Goal: Transaction & Acquisition: Download file/media

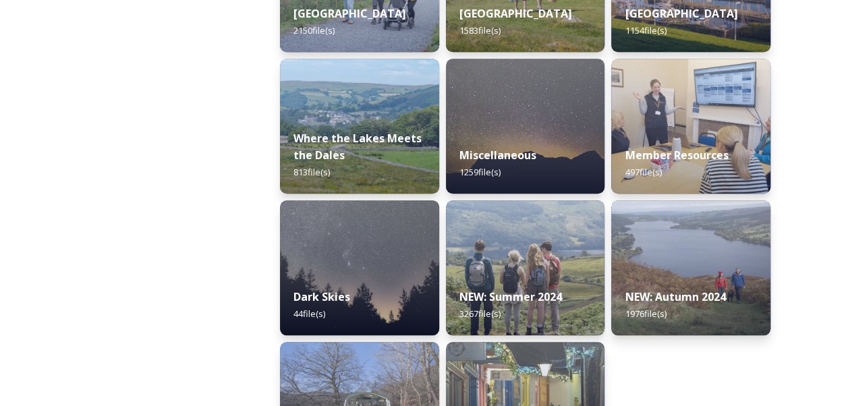
scroll to position [525, 0]
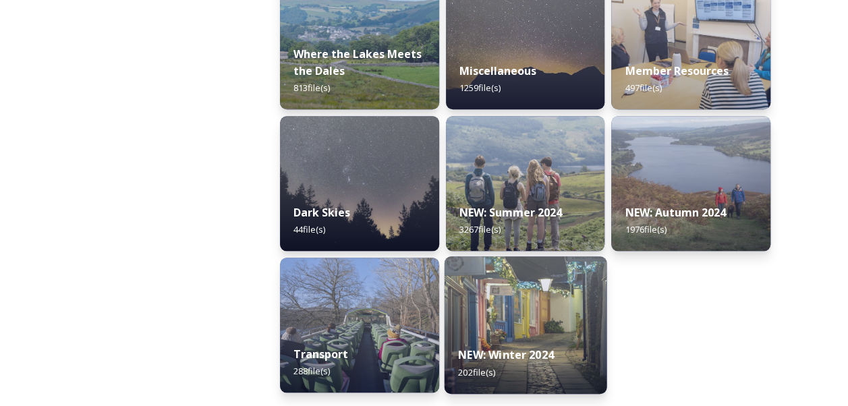
click at [548, 304] on img at bounding box center [525, 325] width 162 height 138
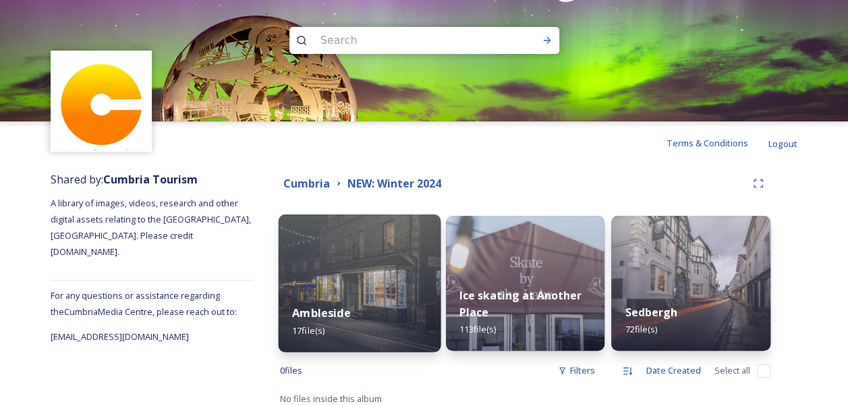
click at [370, 260] on img at bounding box center [360, 284] width 162 height 138
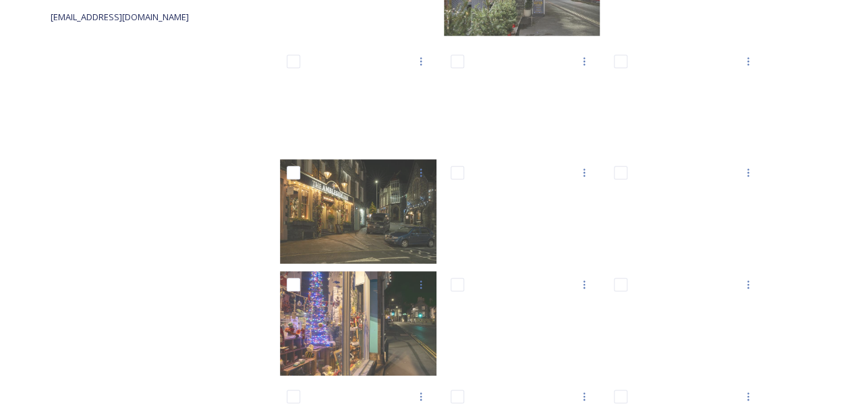
scroll to position [407, 0]
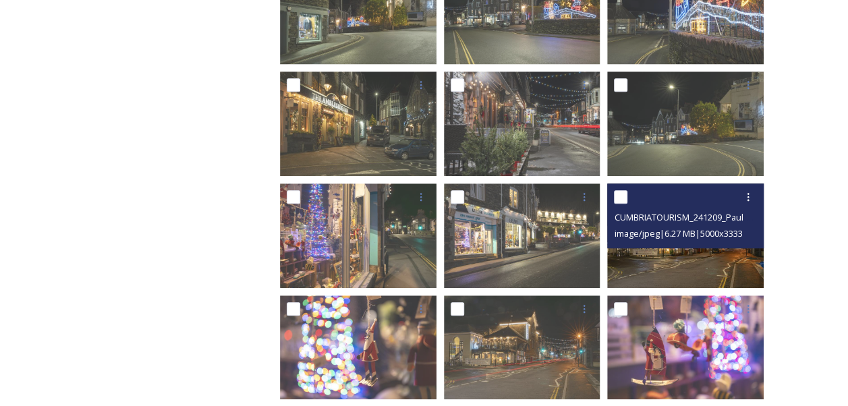
click at [723, 249] on img at bounding box center [685, 236] width 157 height 105
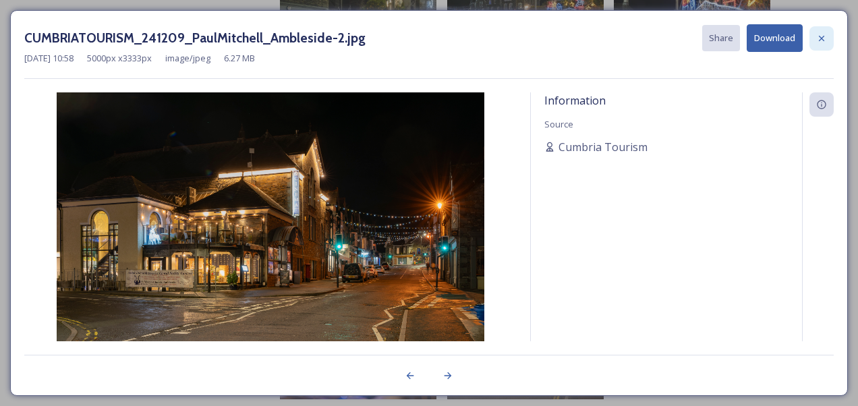
click at [823, 39] on icon at bounding box center [821, 37] width 5 height 5
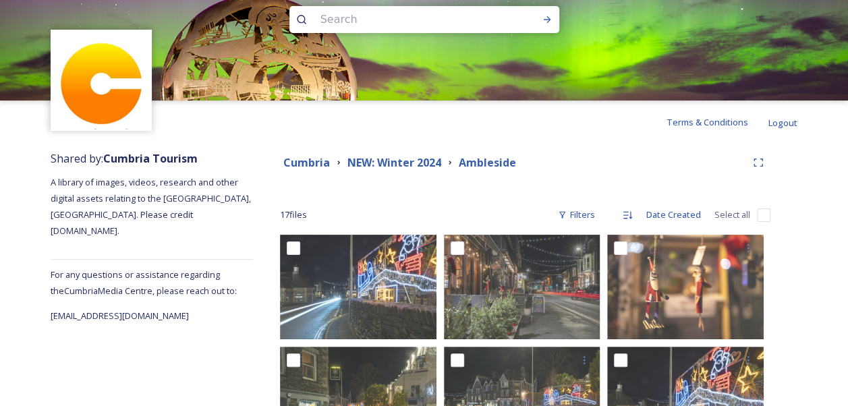
scroll to position [0, 0]
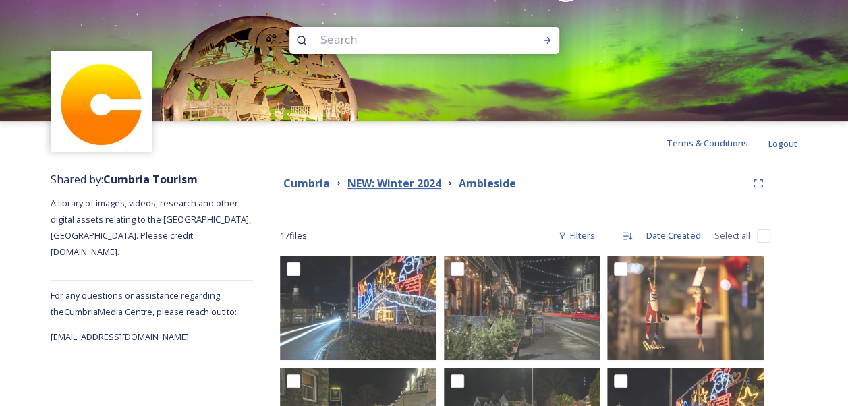
click at [372, 180] on strong "NEW: Winter 2024" at bounding box center [394, 183] width 94 height 15
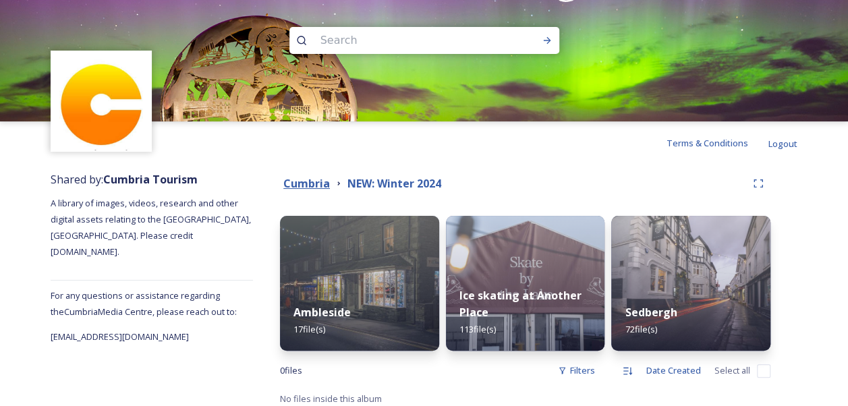
click at [313, 186] on strong "Cumbria" at bounding box center [306, 183] width 47 height 15
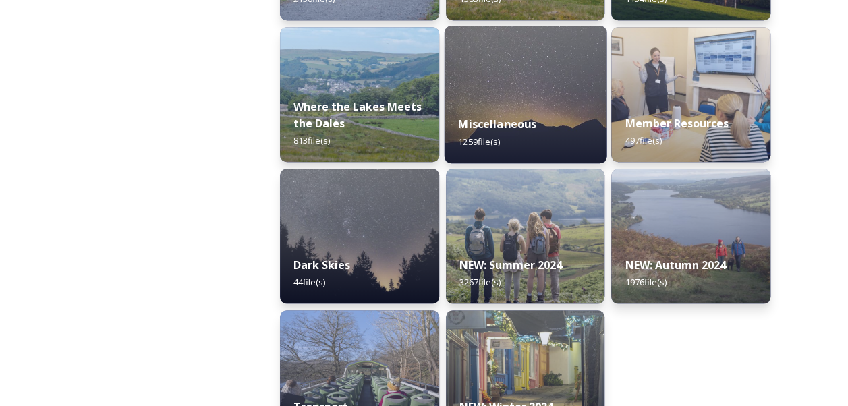
scroll to position [525, 0]
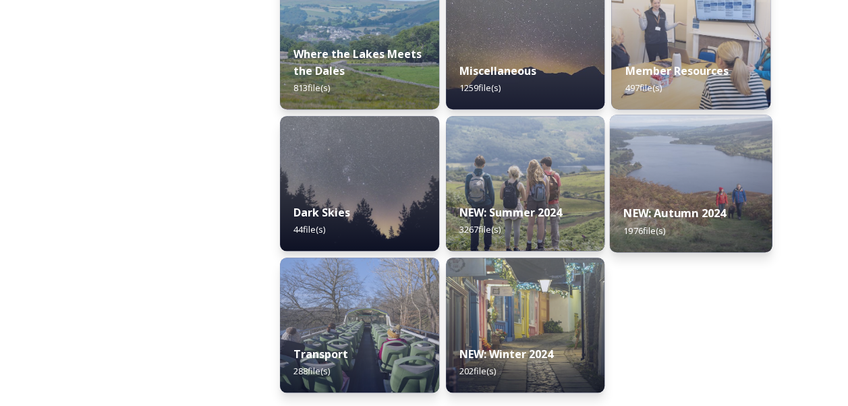
click at [653, 204] on div "NEW: Autumn 2024 1976 file(s)" at bounding box center [691, 221] width 162 height 61
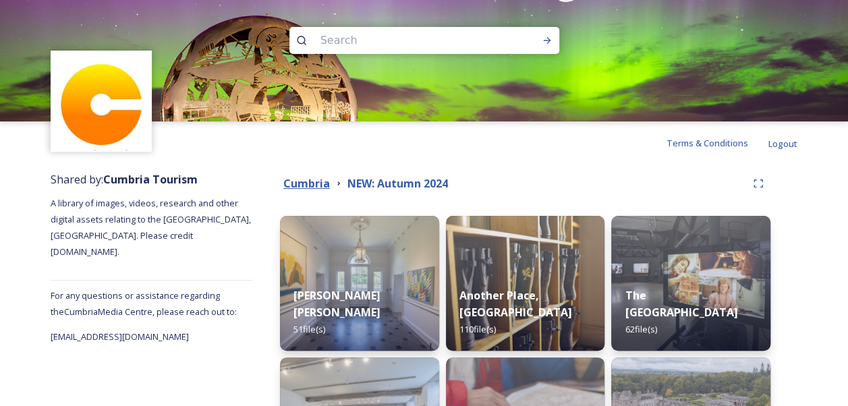
click at [317, 182] on strong "Cumbria" at bounding box center [306, 183] width 47 height 15
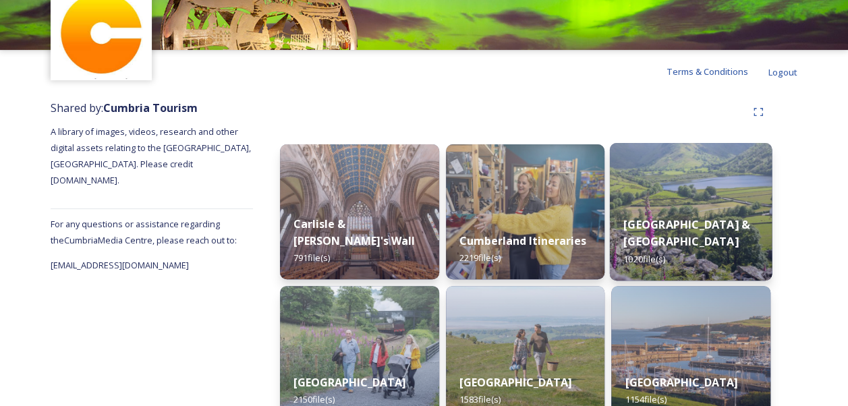
scroll to position [135, 0]
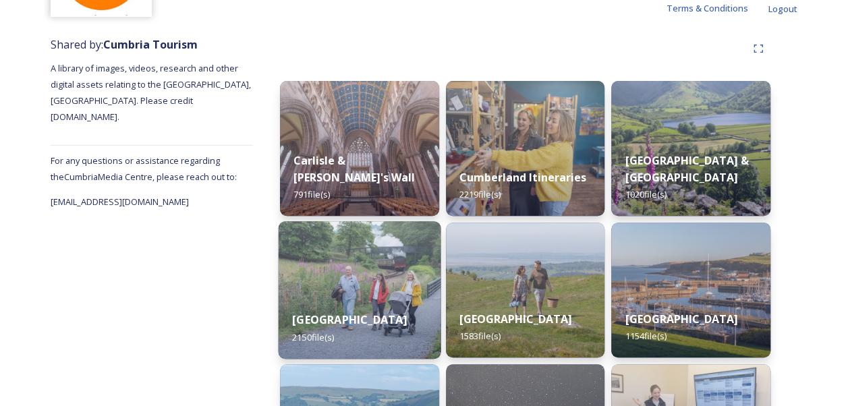
click at [374, 264] on img at bounding box center [360, 290] width 162 height 138
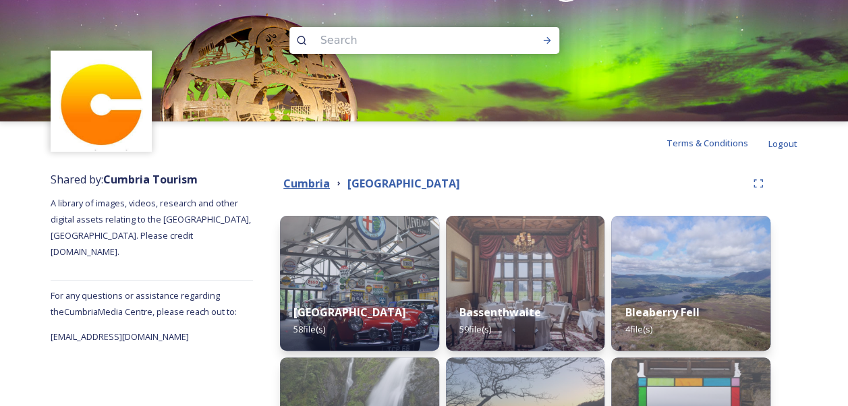
click at [321, 186] on strong "Cumbria" at bounding box center [306, 183] width 47 height 15
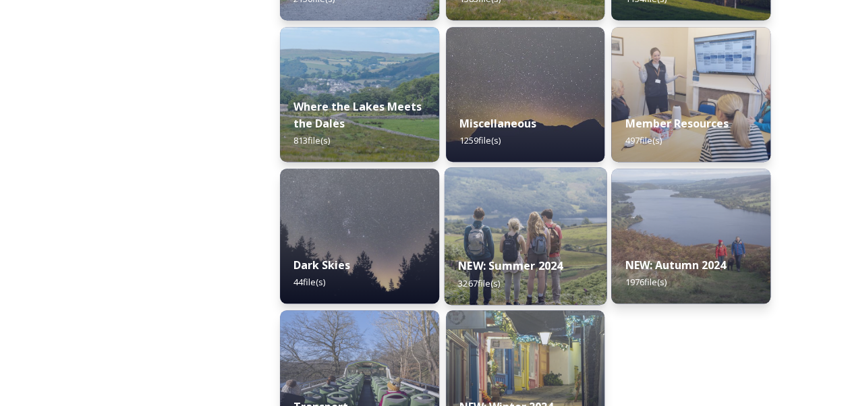
scroll to position [525, 0]
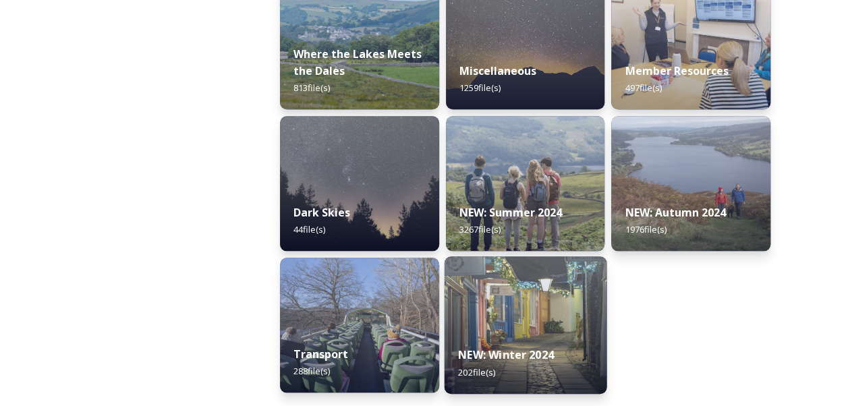
click at [479, 312] on img at bounding box center [525, 325] width 162 height 138
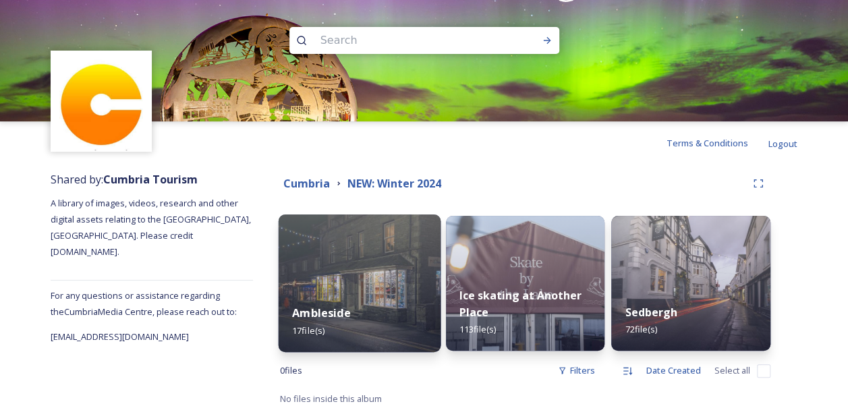
click at [391, 285] on img at bounding box center [360, 284] width 162 height 138
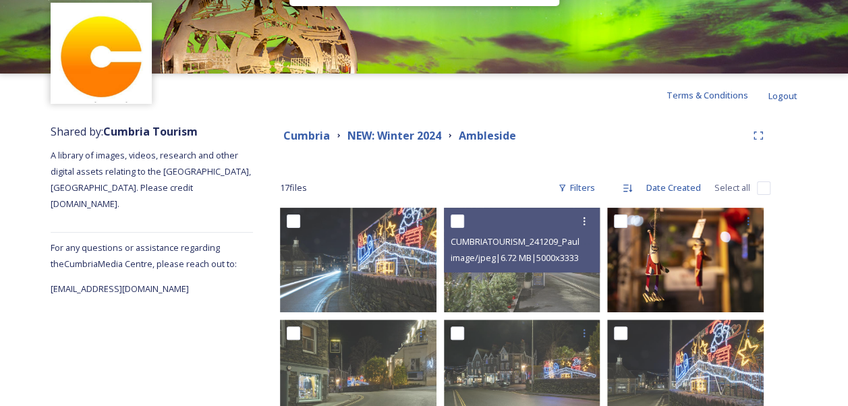
scroll to position [67, 0]
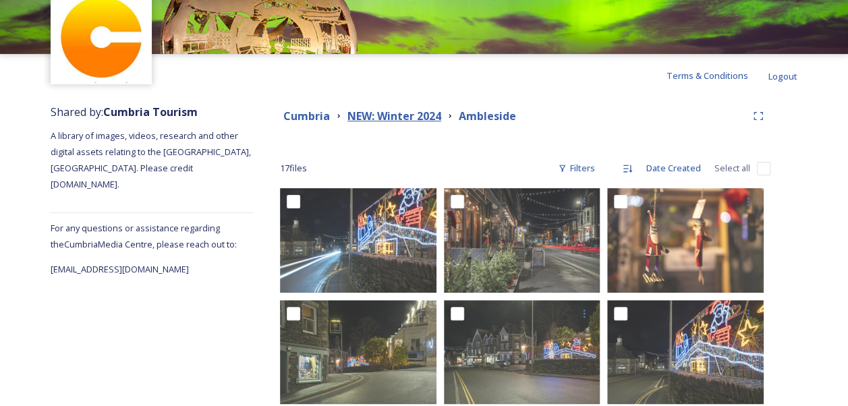
click at [366, 111] on strong "NEW: Winter 2024" at bounding box center [394, 116] width 94 height 15
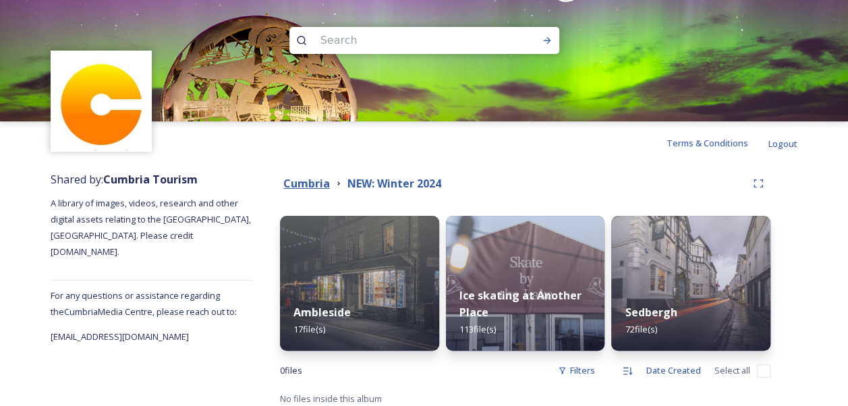
click at [316, 182] on strong "Cumbria" at bounding box center [306, 183] width 47 height 15
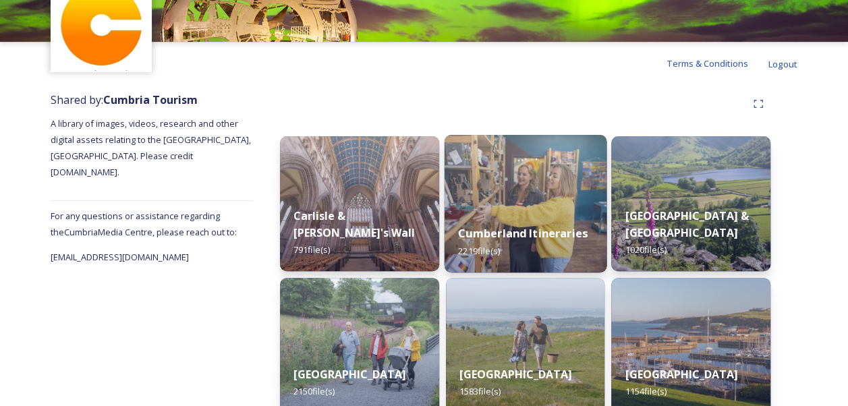
scroll to position [135, 0]
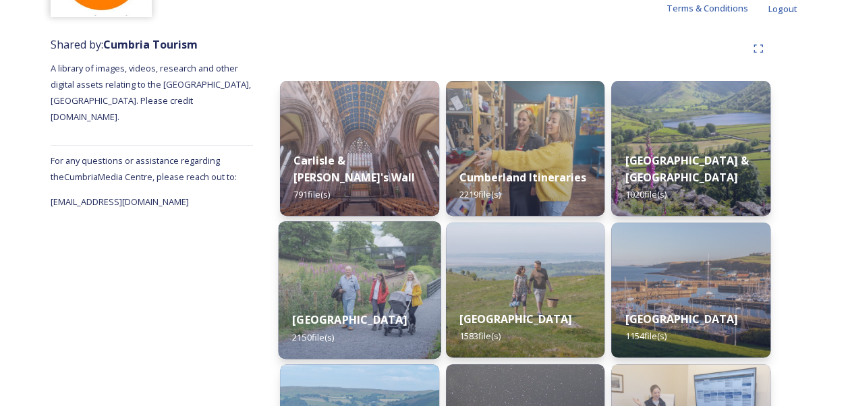
click at [386, 264] on img at bounding box center [360, 290] width 162 height 138
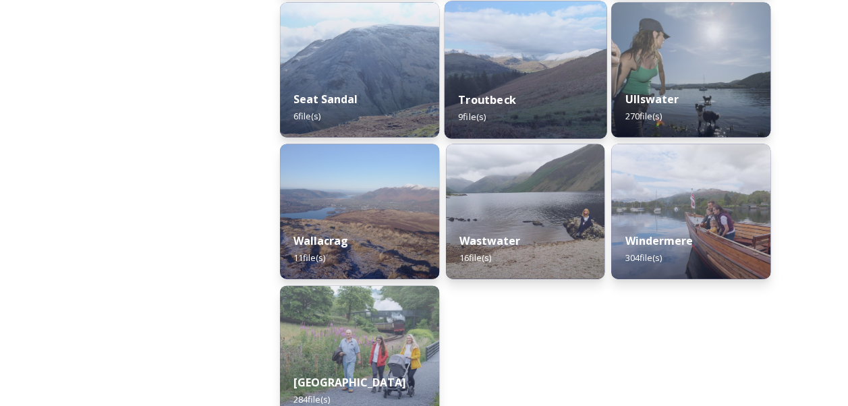
scroll to position [1417, 0]
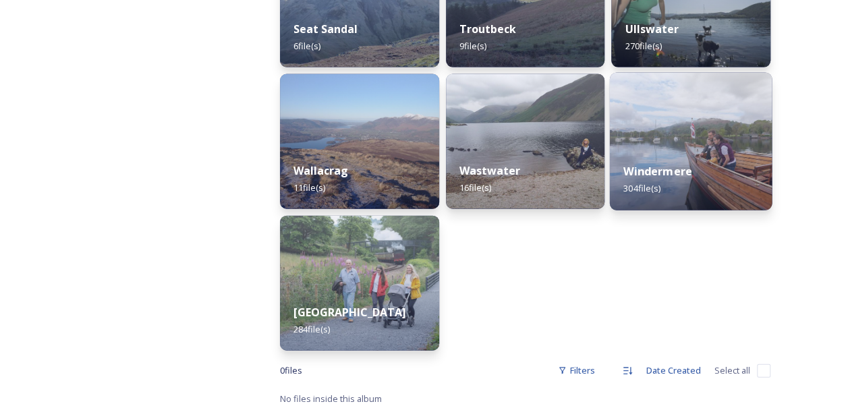
click at [661, 138] on img at bounding box center [691, 142] width 162 height 138
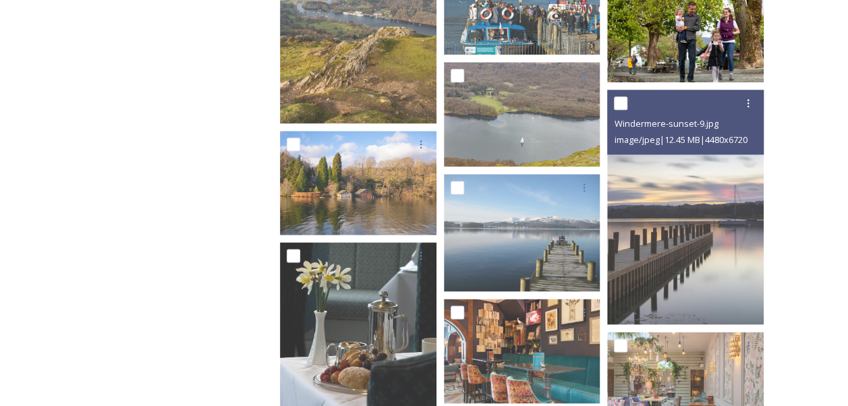
scroll to position [877, 0]
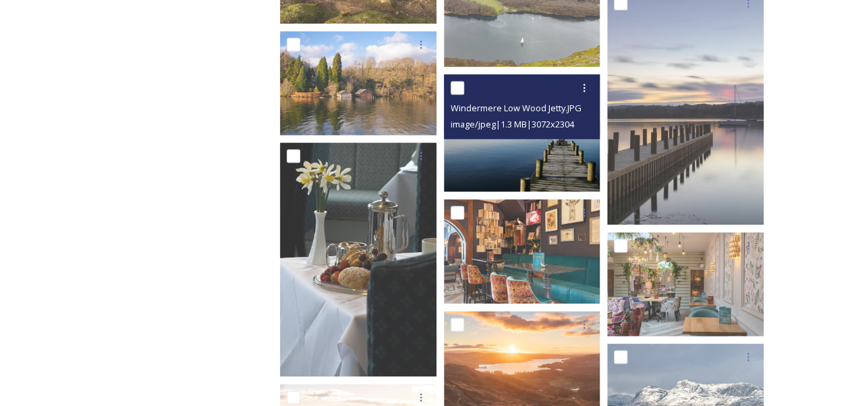
click at [545, 146] on img at bounding box center [522, 132] width 157 height 117
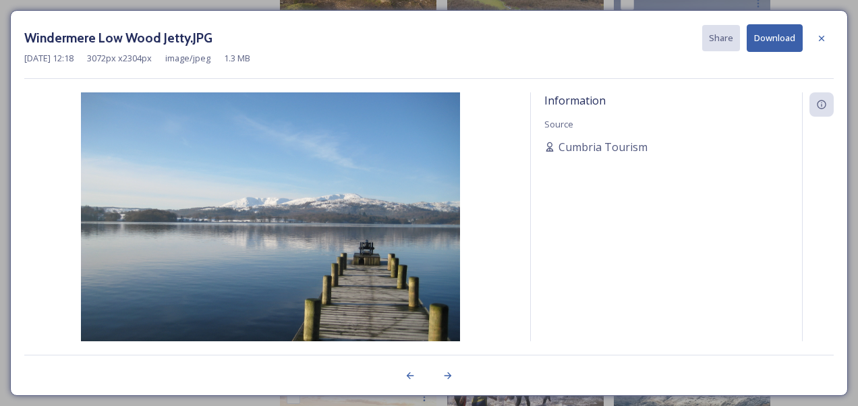
click at [768, 37] on button "Download" at bounding box center [775, 38] width 56 height 28
click at [829, 37] on div at bounding box center [822, 38] width 24 height 24
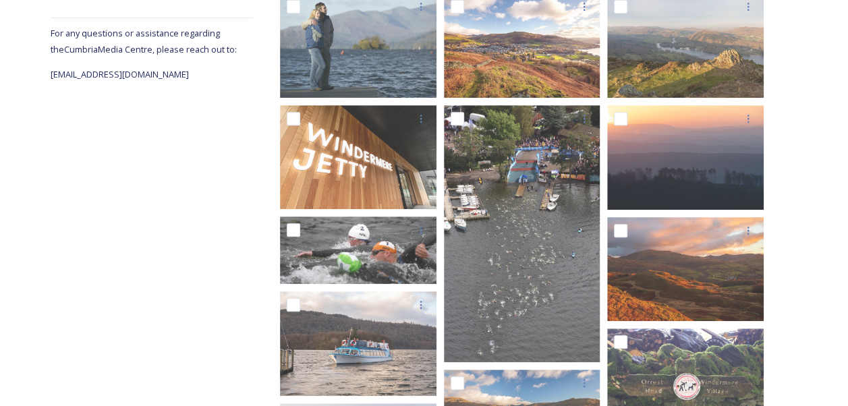
scroll to position [0, 0]
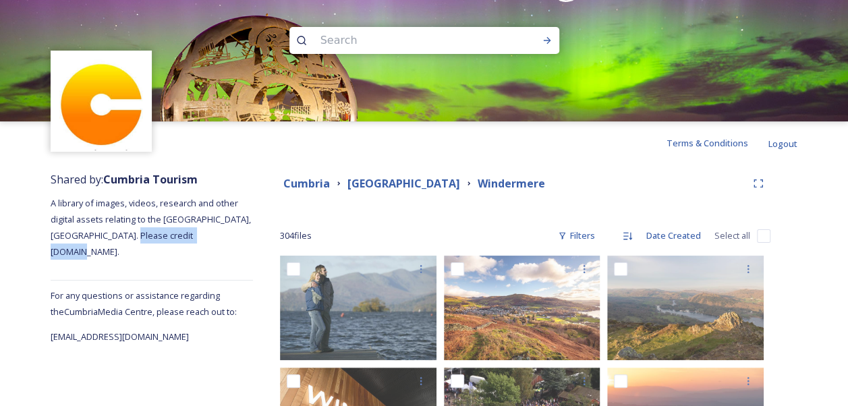
drag, startPoint x: 223, startPoint y: 235, endPoint x: 144, endPoint y: 237, distance: 79.0
click at [144, 237] on span "A library of images, videos, research and other digital assets relating to the …" at bounding box center [152, 227] width 202 height 61
copy span "[DOMAIN_NAME]"
click at [380, 190] on strong "[GEOGRAPHIC_DATA]" at bounding box center [403, 183] width 113 height 15
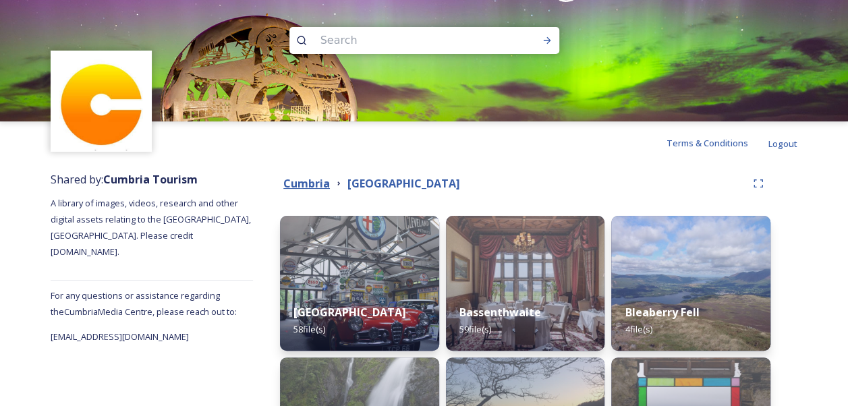
click at [317, 185] on strong "Cumbria" at bounding box center [306, 183] width 47 height 15
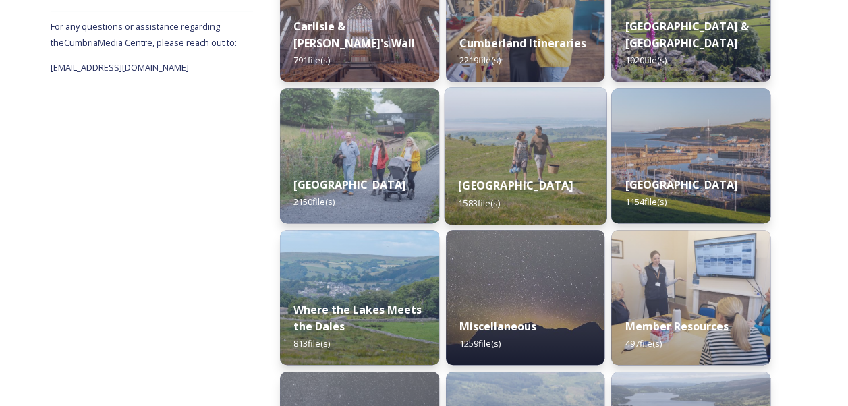
scroll to position [270, 0]
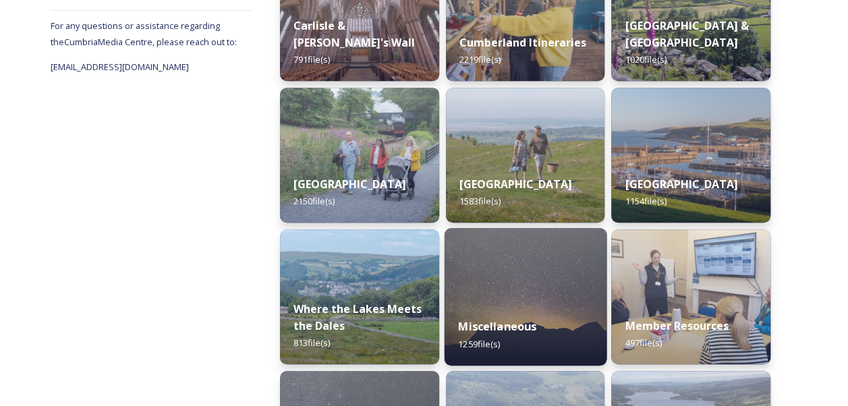
click at [514, 282] on img at bounding box center [525, 297] width 162 height 138
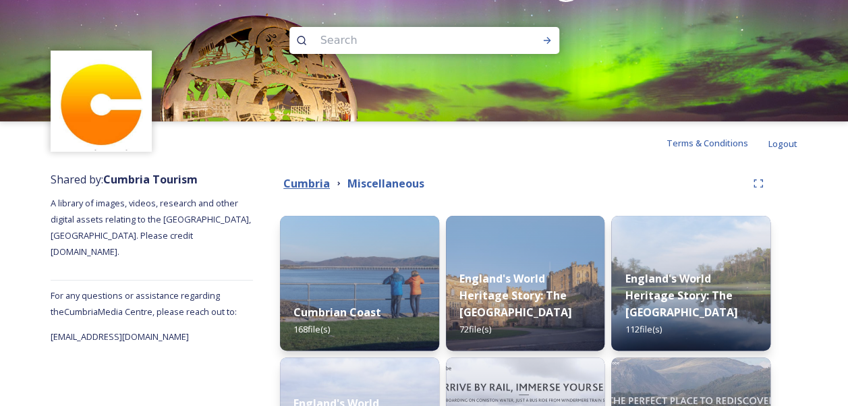
click at [316, 185] on strong "Cumbria" at bounding box center [306, 183] width 47 height 15
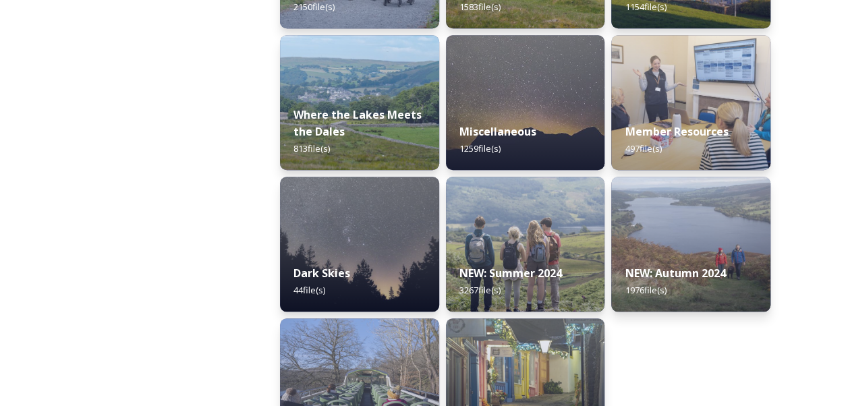
scroll to position [525, 0]
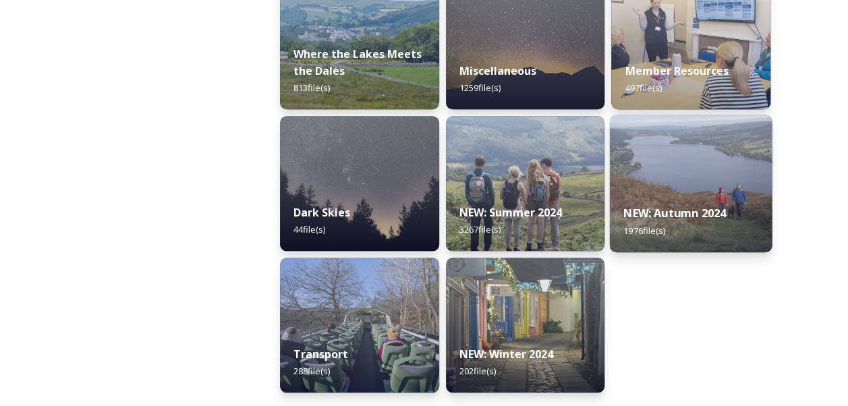
click at [646, 211] on strong "NEW: Autumn 2024" at bounding box center [674, 213] width 103 height 15
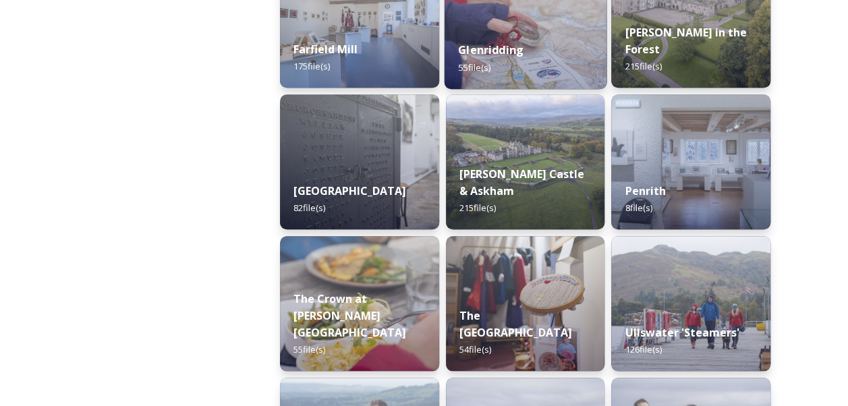
scroll to position [135, 0]
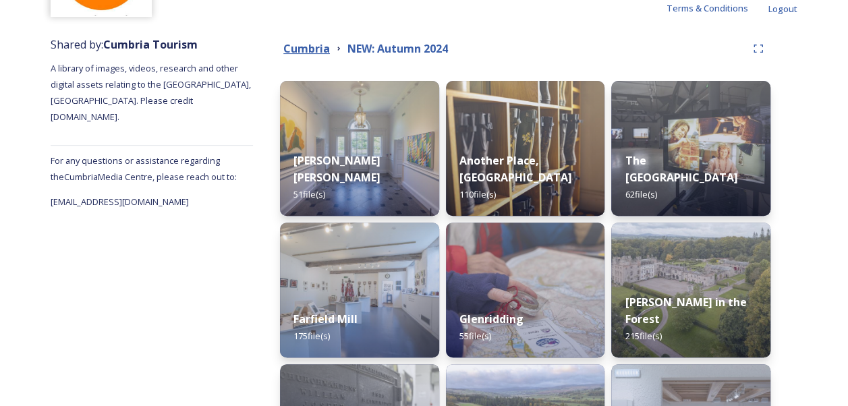
click at [321, 51] on strong "Cumbria" at bounding box center [306, 48] width 47 height 15
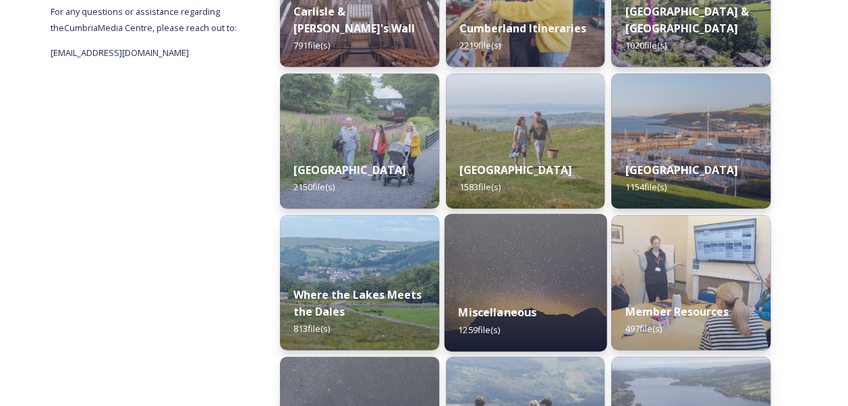
scroll to position [525, 0]
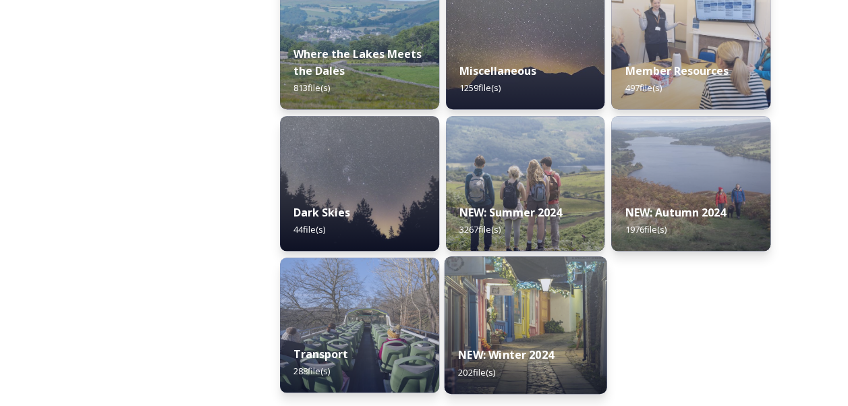
click at [482, 316] on img at bounding box center [525, 325] width 162 height 138
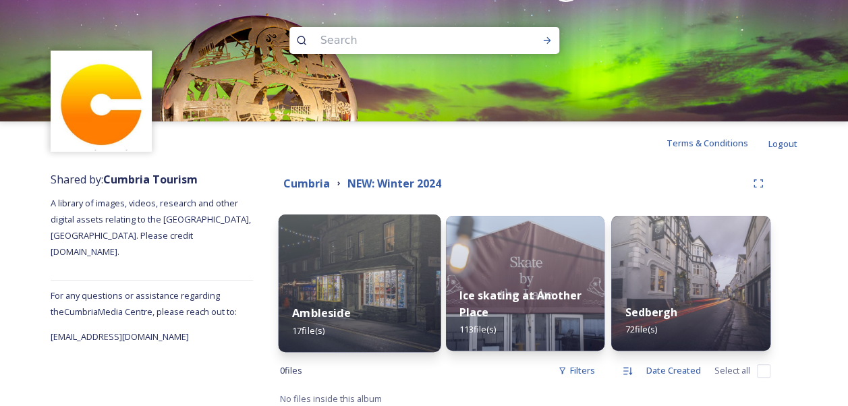
click at [397, 273] on img at bounding box center [360, 284] width 162 height 138
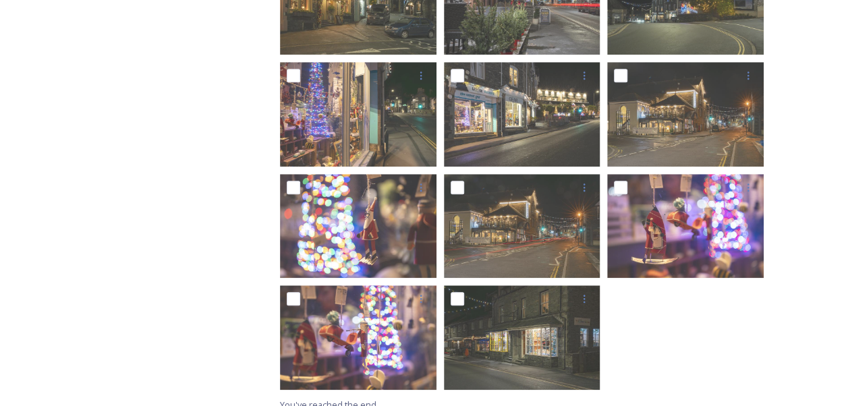
scroll to position [540, 0]
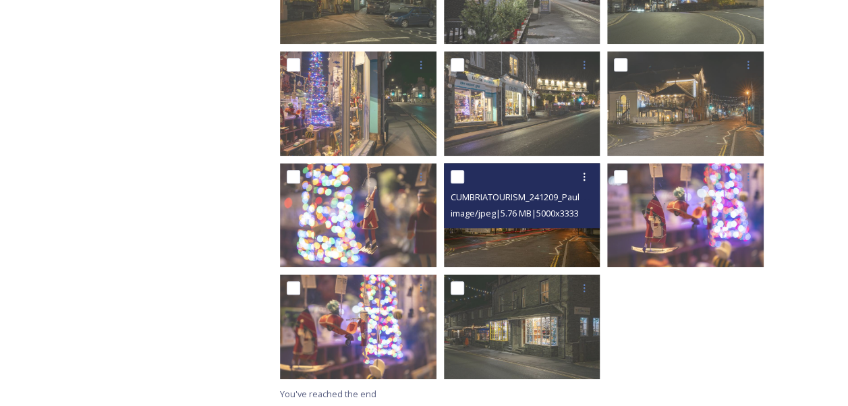
click at [555, 235] on img at bounding box center [522, 215] width 157 height 105
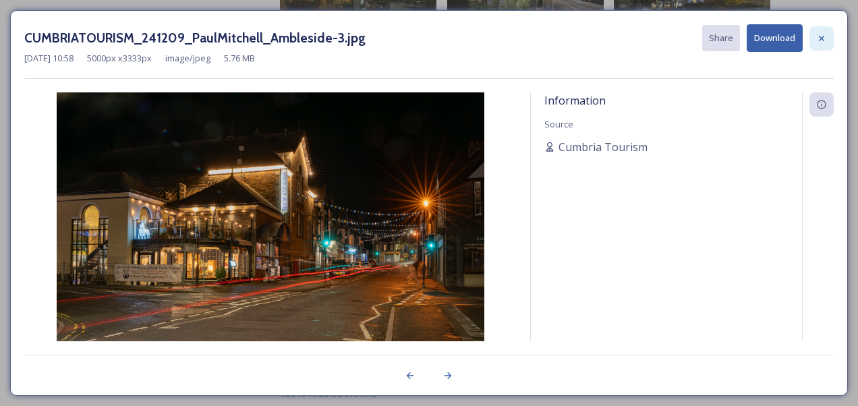
click at [824, 33] on icon at bounding box center [821, 38] width 11 height 11
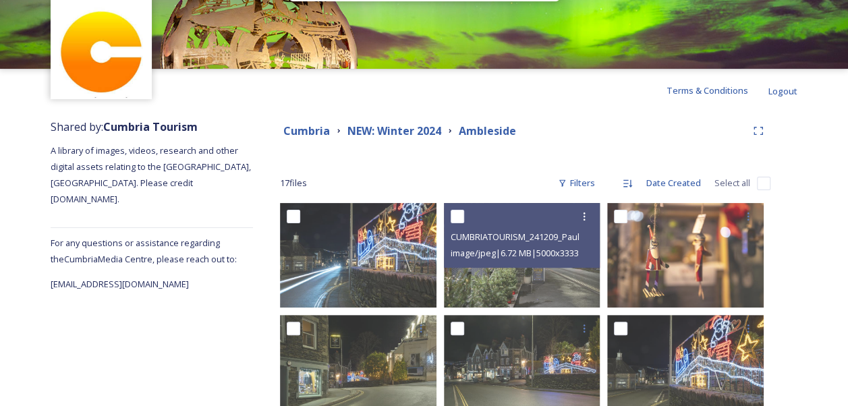
scroll to position [0, 0]
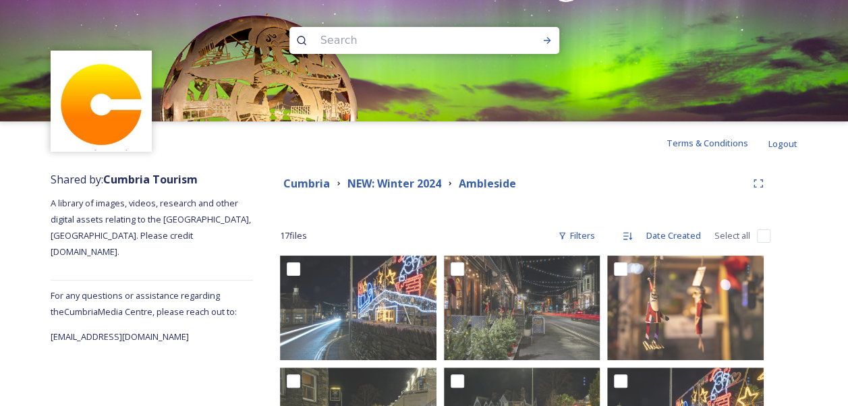
click at [373, 28] on input at bounding box center [406, 41] width 185 height 30
type input "ambleside"
click at [545, 43] on icon at bounding box center [547, 40] width 11 height 11
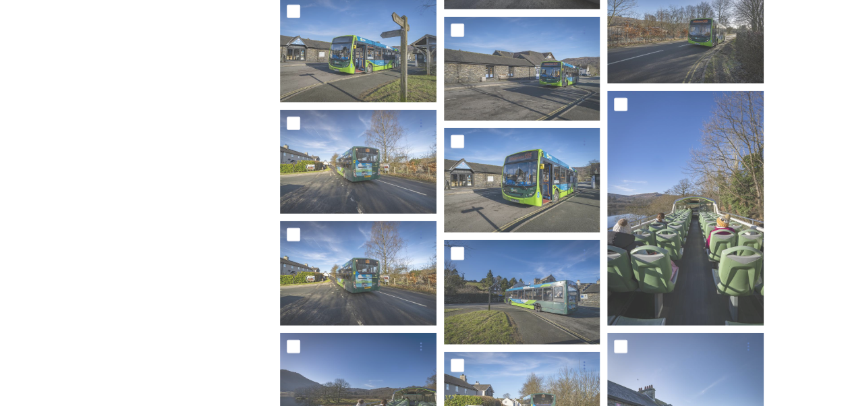
scroll to position [1754, 0]
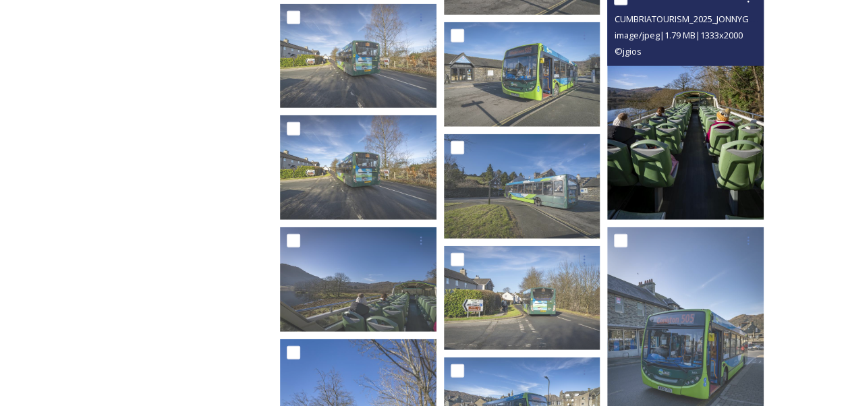
click at [674, 101] on img at bounding box center [685, 102] width 157 height 235
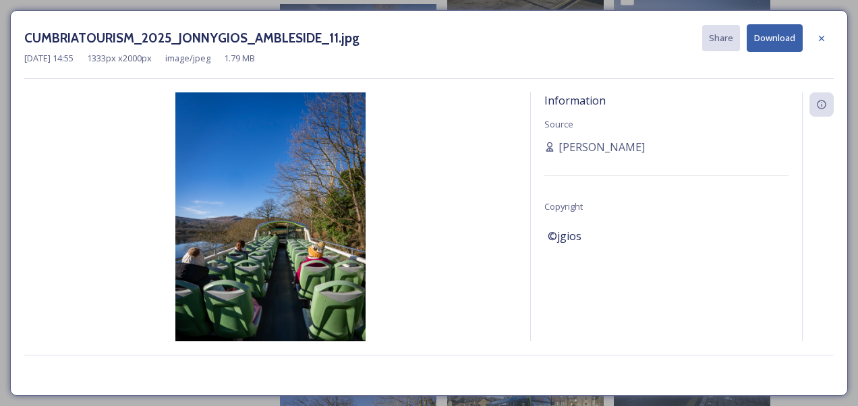
click at [759, 46] on button "Download" at bounding box center [775, 38] width 56 height 28
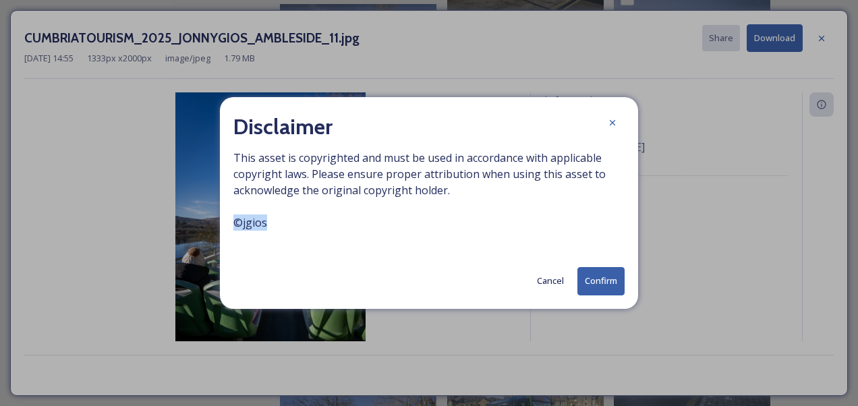
drag, startPoint x: 264, startPoint y: 223, endPoint x: 229, endPoint y: 223, distance: 35.1
click at [229, 223] on div "Disclaimer This asset is copyrighted and must be used in accordance with applic…" at bounding box center [429, 202] width 418 height 211
copy span "© jgios"
click at [595, 279] on button "Confirm" at bounding box center [600, 281] width 47 height 28
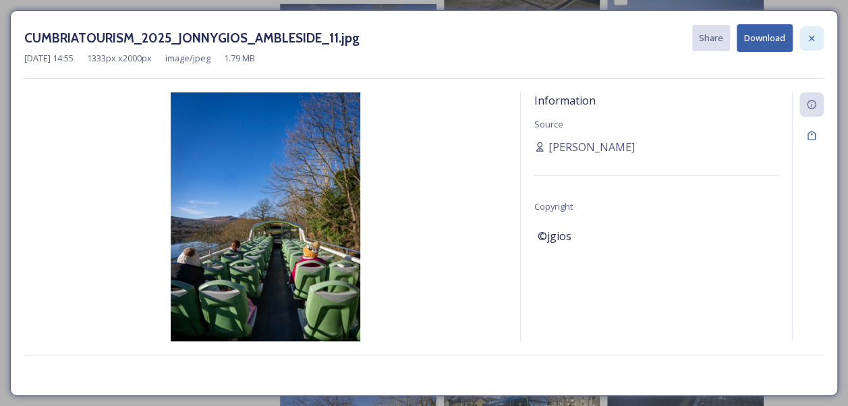
click at [811, 37] on icon at bounding box center [811, 37] width 5 height 5
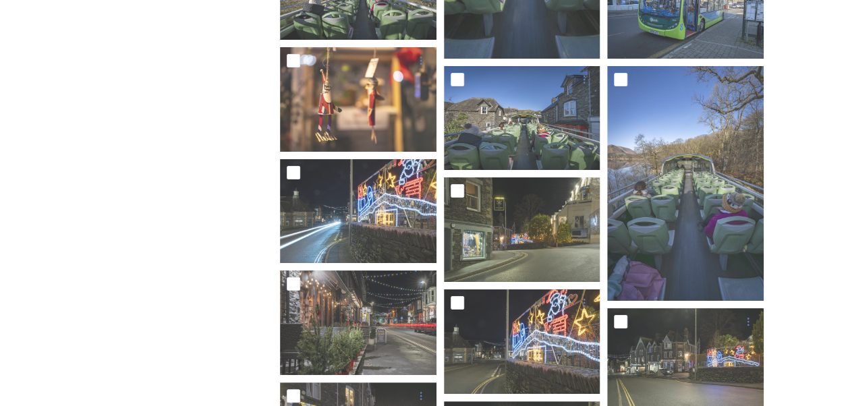
scroll to position [2444, 0]
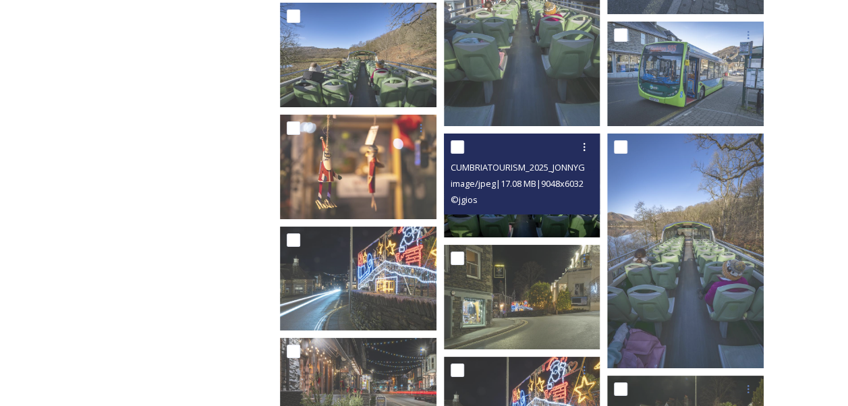
click at [529, 224] on img at bounding box center [522, 186] width 157 height 105
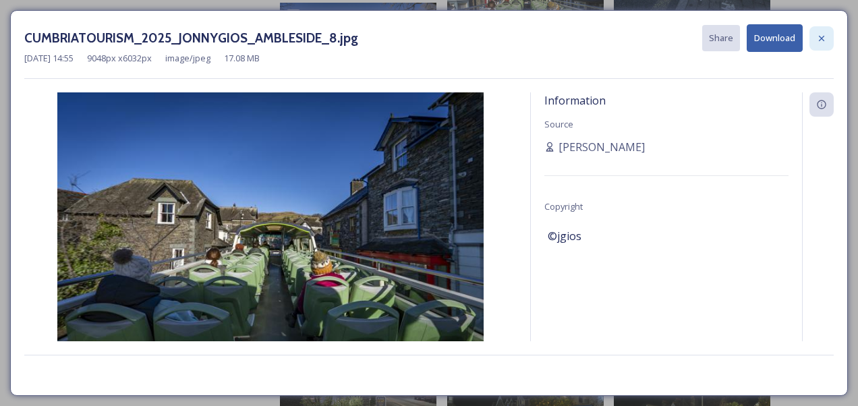
click at [823, 39] on icon at bounding box center [821, 37] width 5 height 5
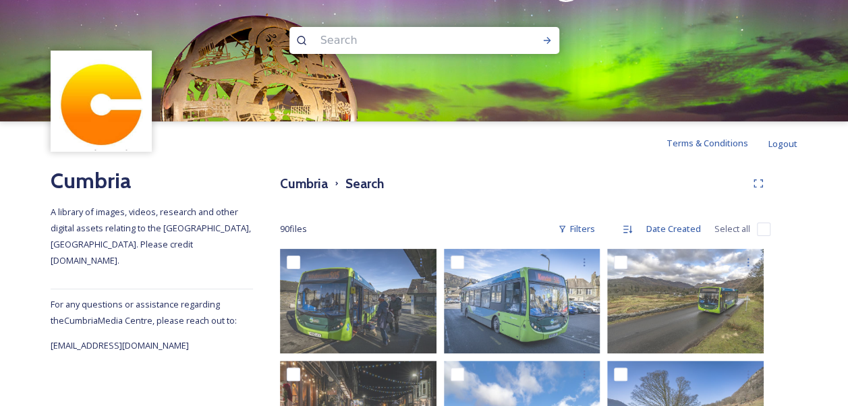
click at [393, 42] on input at bounding box center [406, 41] width 185 height 30
type input "castlerigg"
click at [550, 32] on div "Run Search" at bounding box center [547, 40] width 24 height 24
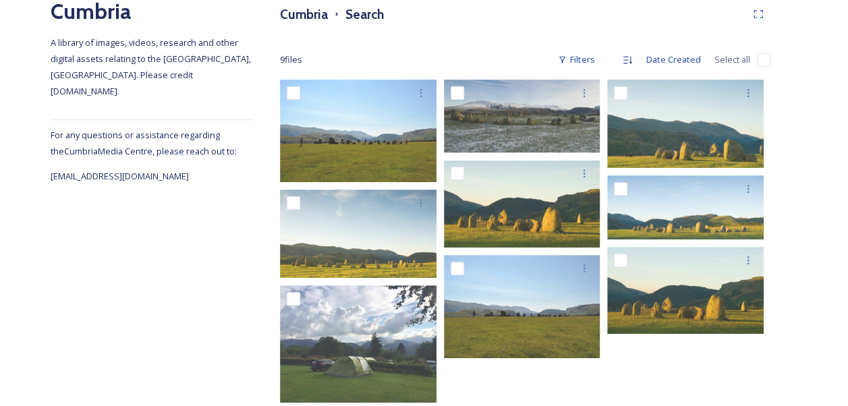
scroll to position [196, 0]
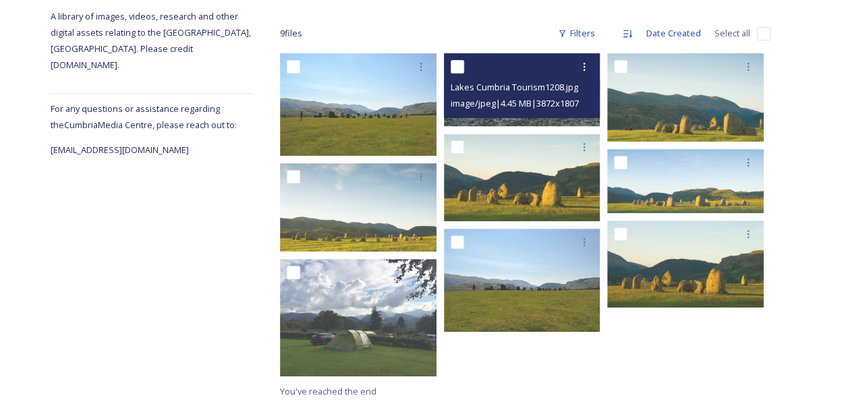
click at [540, 105] on span "image/jpeg | 4.45 MB | 3872 x 1807" at bounding box center [515, 103] width 128 height 12
click at [513, 91] on span "Lakes Cumbria Tourism1208.jpg" at bounding box center [515, 87] width 128 height 12
click at [502, 120] on img at bounding box center [522, 89] width 157 height 73
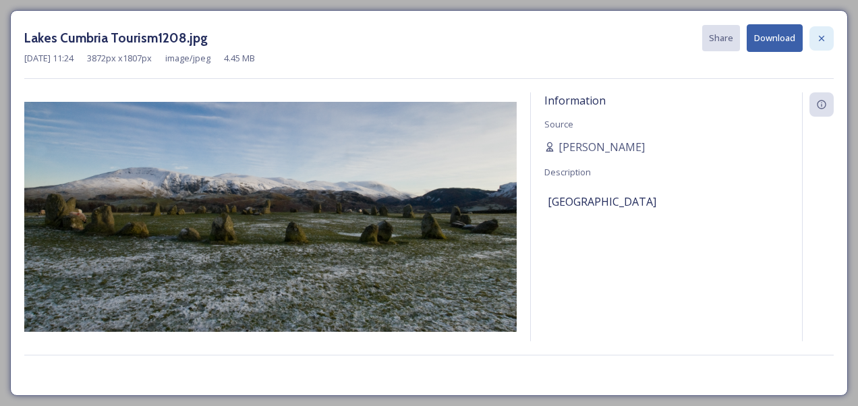
click at [816, 37] on div at bounding box center [822, 38] width 24 height 24
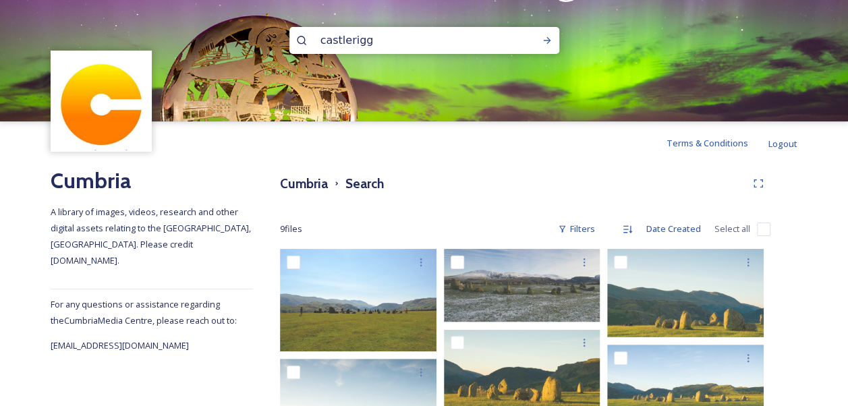
drag, startPoint x: 382, startPoint y: 45, endPoint x: 287, endPoint y: 26, distance: 96.2
click at [287, 26] on div "castlerigg" at bounding box center [424, 60] width 848 height 121
type input "rydal hall"
click at [548, 34] on div "Run Search" at bounding box center [547, 40] width 24 height 24
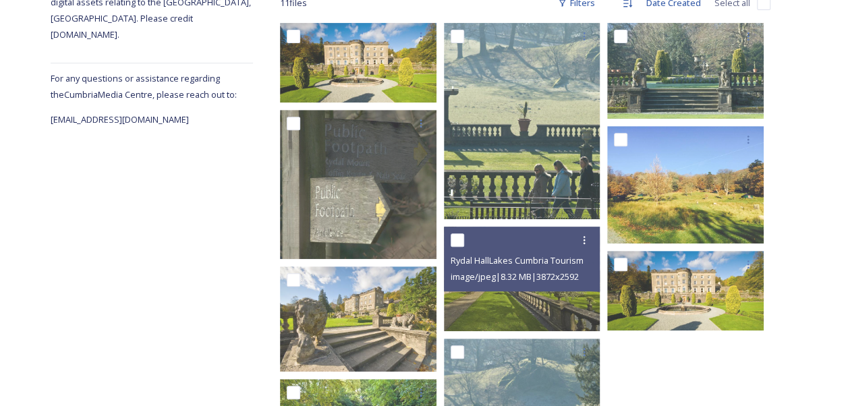
scroll to position [24, 0]
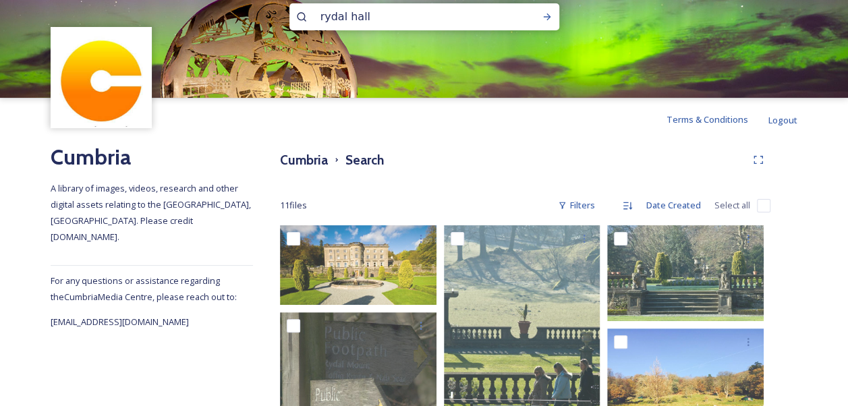
drag, startPoint x: 368, startPoint y: 17, endPoint x: 298, endPoint y: 18, distance: 70.8
click at [298, 18] on div "rydal hall" at bounding box center [424, 16] width 270 height 27
type input "keswick"
click at [551, 20] on icon at bounding box center [547, 16] width 11 height 11
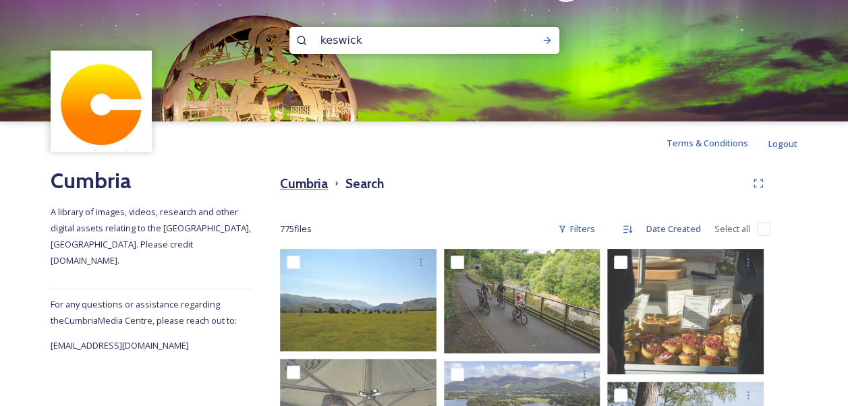
click at [308, 188] on h3 "Cumbria" at bounding box center [304, 184] width 48 height 20
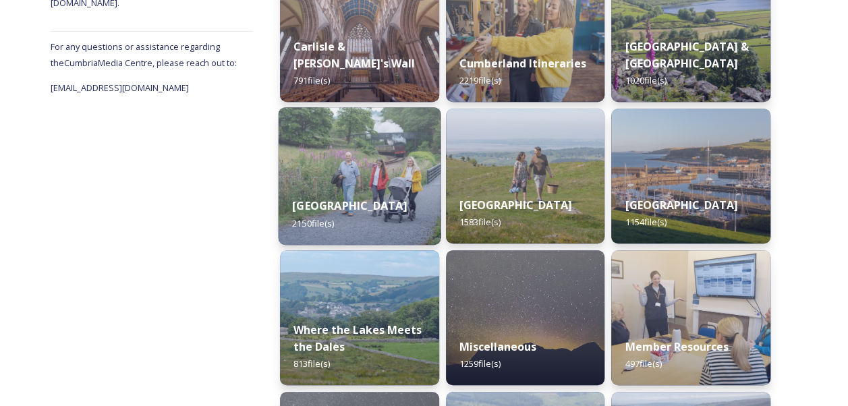
scroll to position [270, 0]
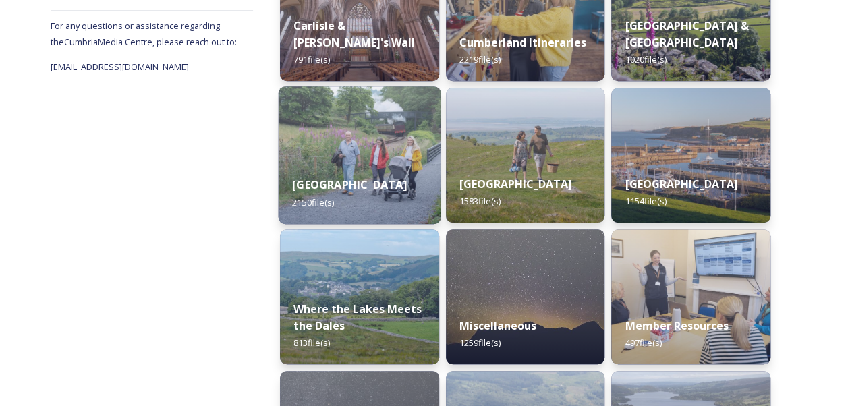
click at [348, 167] on div "[GEOGRAPHIC_DATA] 2150 file(s)" at bounding box center [360, 193] width 162 height 61
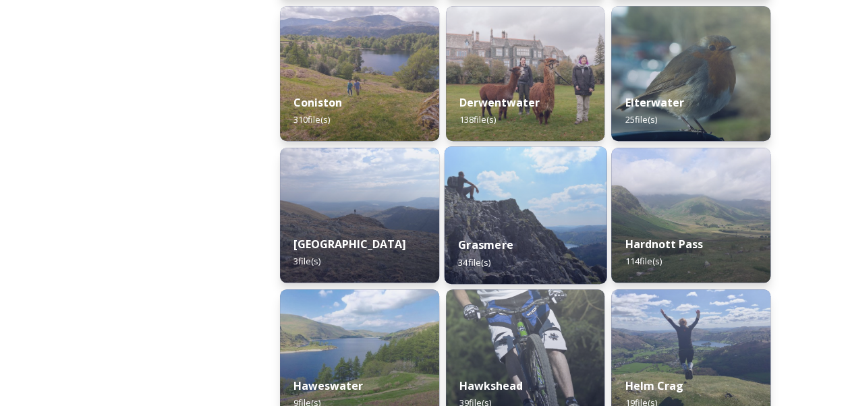
scroll to position [405, 0]
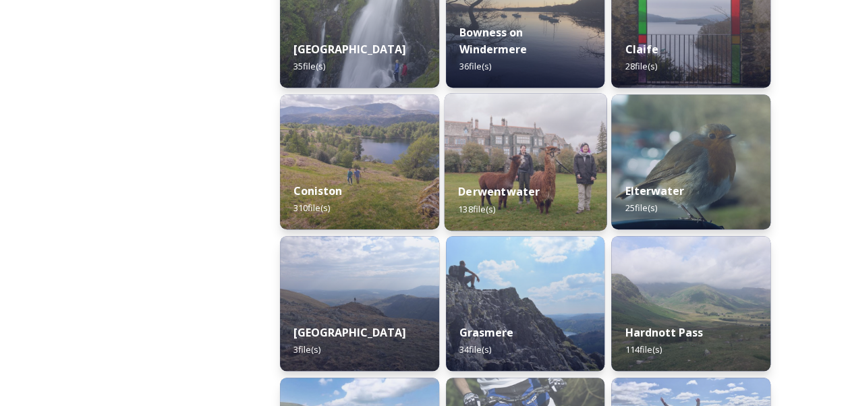
click at [540, 166] on img at bounding box center [525, 162] width 162 height 138
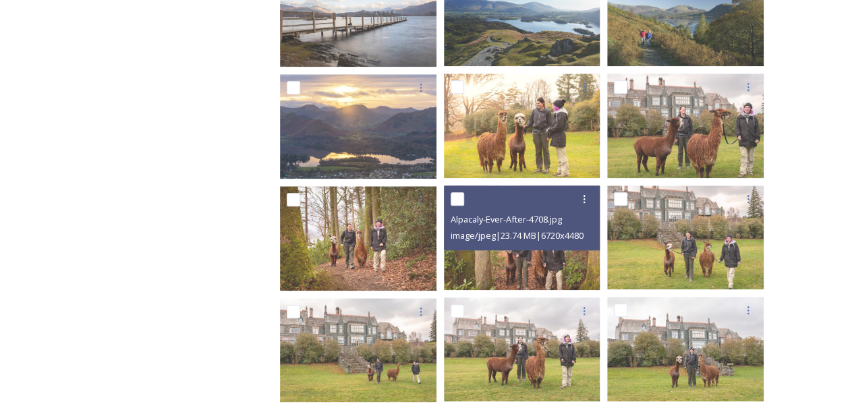
scroll to position [426, 0]
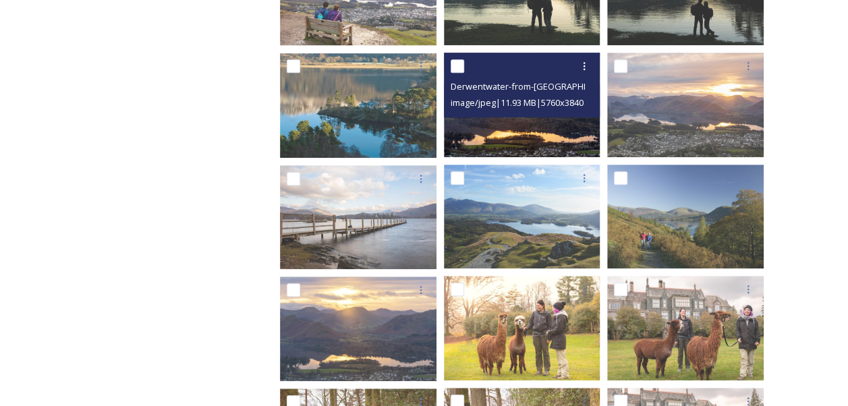
click at [501, 137] on img at bounding box center [522, 105] width 157 height 105
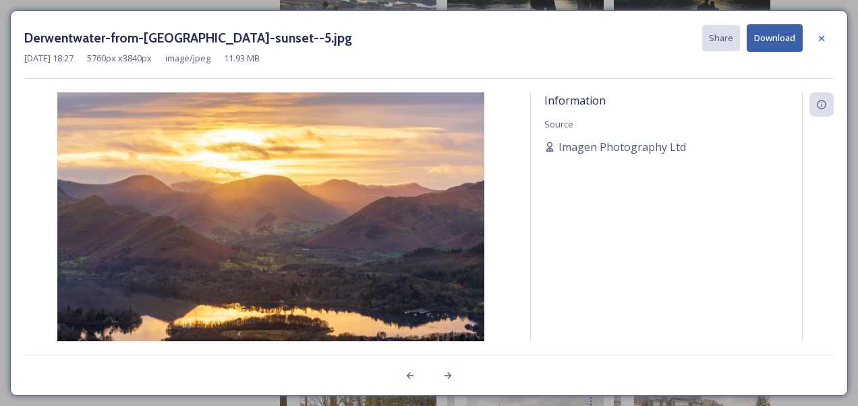
click at [770, 40] on button "Download" at bounding box center [775, 38] width 56 height 28
click at [490, 54] on div "[DATE] 18:27 5760 px x 3840 px image/jpeg 11.93 MB" at bounding box center [429, 58] width 810 height 13
drag, startPoint x: 691, startPoint y: 146, endPoint x: 558, endPoint y: 150, distance: 133.0
click at [558, 150] on div "Imagen Photography Ltd" at bounding box center [666, 147] width 244 height 16
drag, startPoint x: 558, startPoint y: 150, endPoint x: 571, endPoint y: 152, distance: 13.1
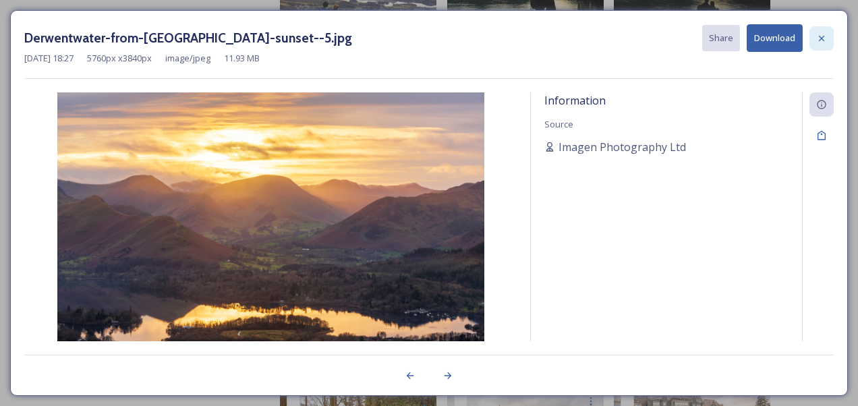
drag, startPoint x: 571, startPoint y: 152, endPoint x: 820, endPoint y: 34, distance: 276.4
click at [820, 34] on icon at bounding box center [821, 38] width 11 height 11
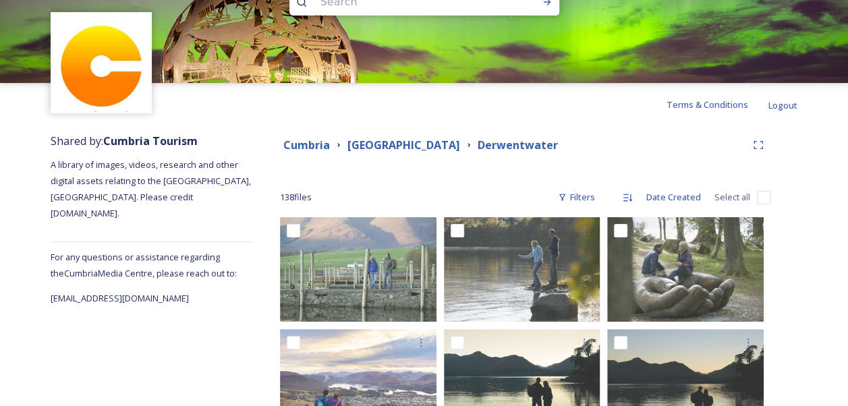
scroll to position [0, 0]
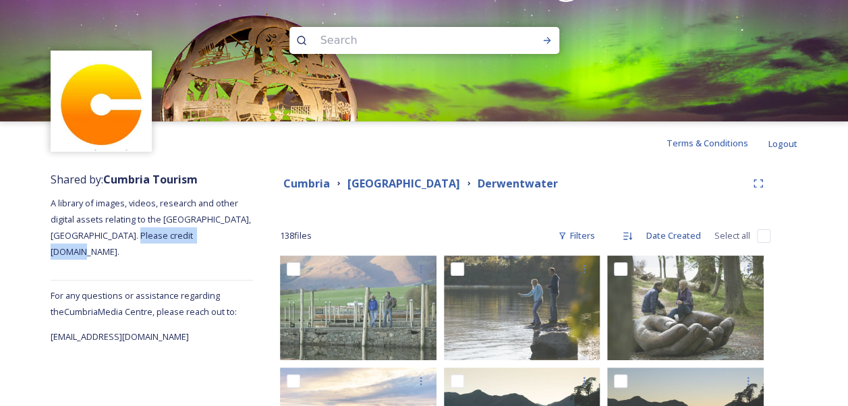
drag, startPoint x: 143, startPoint y: 237, endPoint x: 223, endPoint y: 233, distance: 80.4
click at [223, 233] on span "A library of images, videos, research and other digital assets relating to the …" at bounding box center [152, 227] width 202 height 61
drag, startPoint x: 223, startPoint y: 233, endPoint x: 214, endPoint y: 235, distance: 9.5
copy span "[DOMAIN_NAME]"
